Goal: Task Accomplishment & Management: Manage account settings

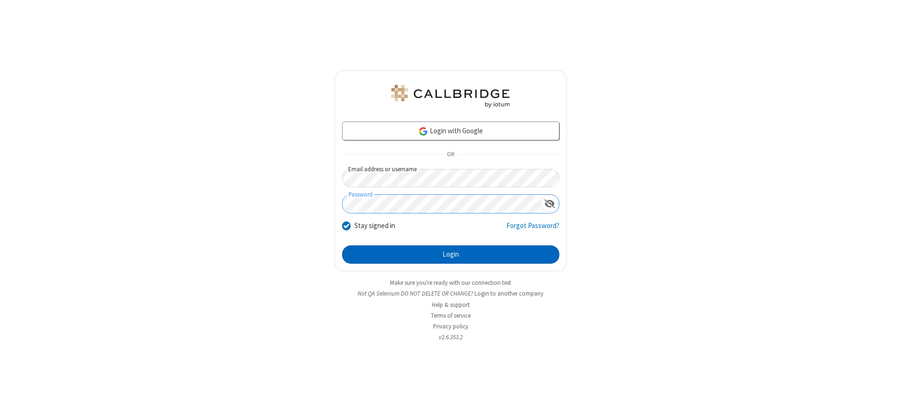
click at [450, 254] on button "Login" at bounding box center [450, 254] width 217 height 19
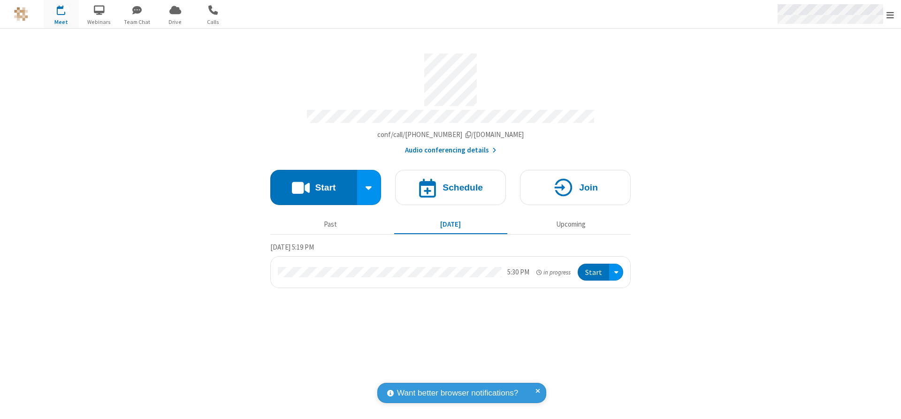
click at [890, 15] on span "Open menu" at bounding box center [890, 14] width 8 height 9
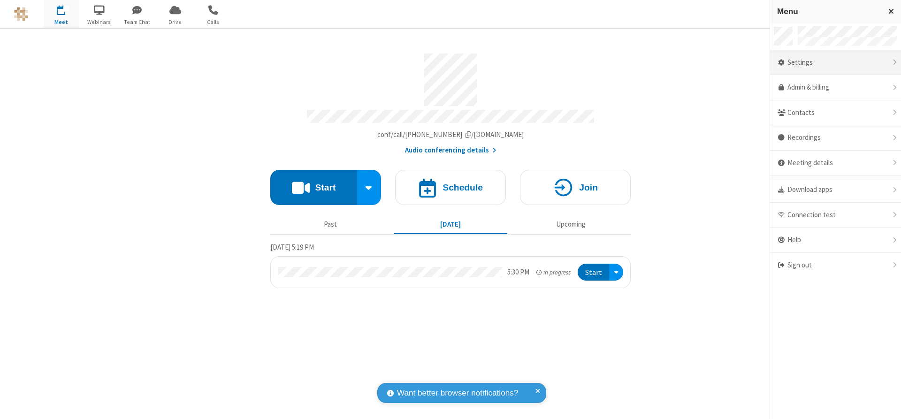
click at [835, 62] on div "Settings" at bounding box center [835, 62] width 131 height 25
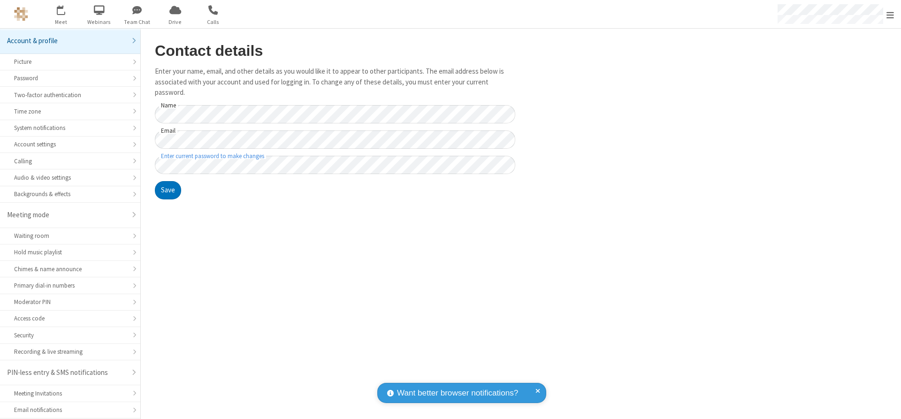
scroll to position [24, 0]
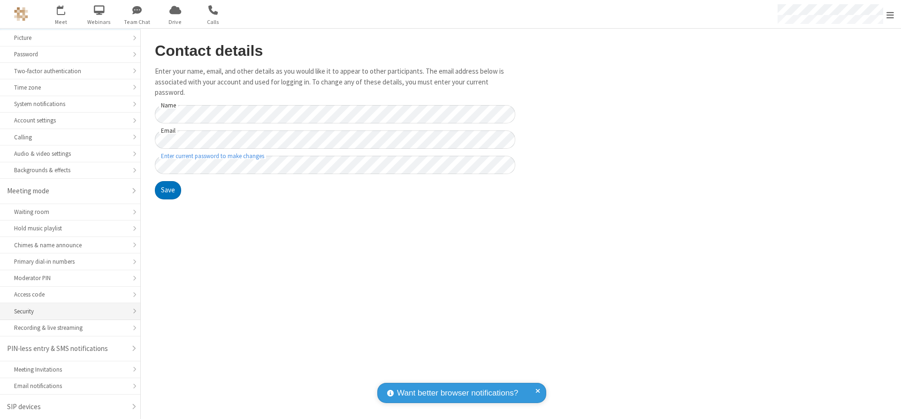
click at [67, 311] on div "Security" at bounding box center [70, 311] width 112 height 9
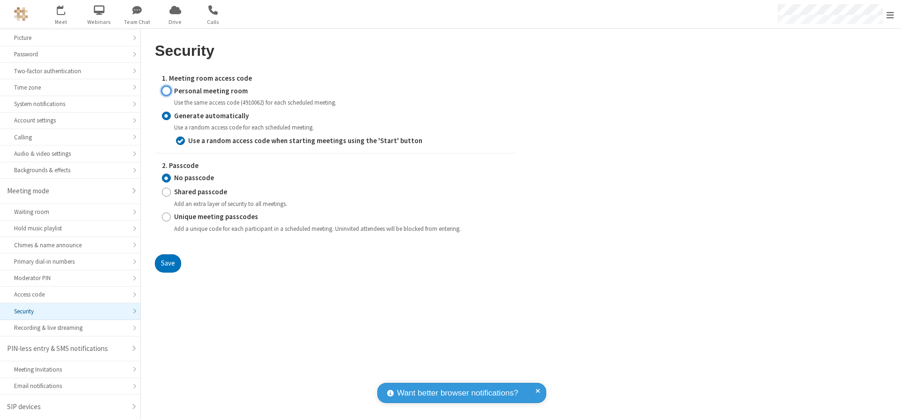
click at [166, 91] on input "Personal meeting room" at bounding box center [166, 91] width 9 height 10
radio input "true"
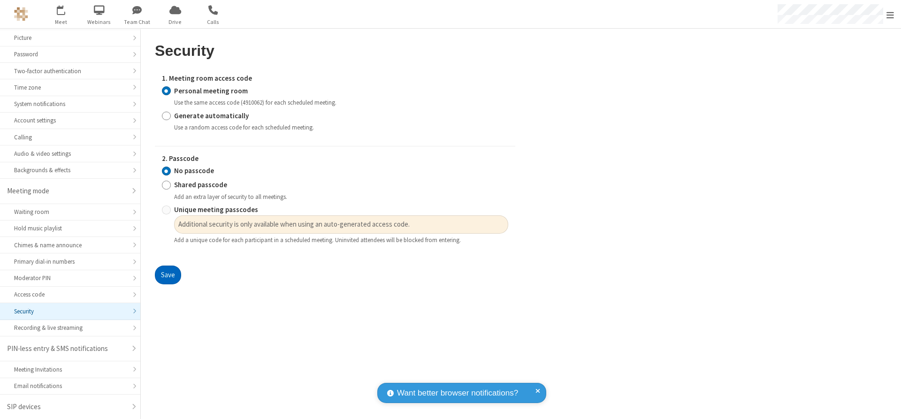
click at [167, 275] on button "Save" at bounding box center [168, 275] width 26 height 19
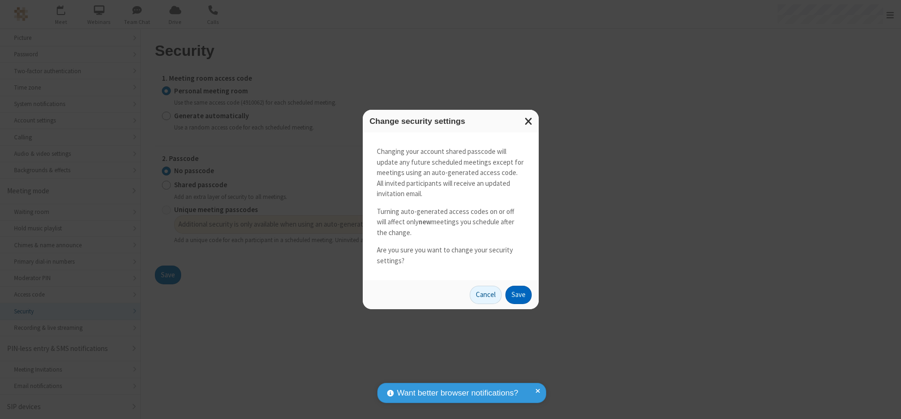
click at [518, 295] on button "Save" at bounding box center [518, 295] width 26 height 19
